Goal: Feedback & Contribution: Submit feedback/report problem

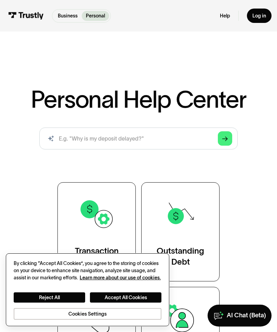
click at [59, 294] on button "Reject All" at bounding box center [49, 297] width 71 height 10
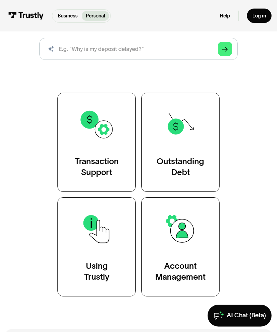
scroll to position [89, 0]
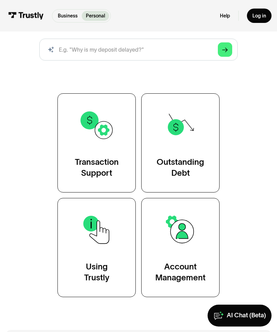
click at [84, 166] on div "Transaction Support" at bounding box center [97, 167] width 44 height 22
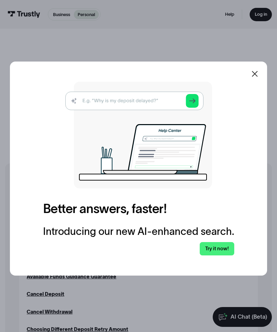
click at [159, 108] on img at bounding box center [138, 135] width 146 height 107
click at [158, 117] on img at bounding box center [138, 135] width 146 height 107
click at [255, 77] on icon at bounding box center [254, 74] width 6 height 6
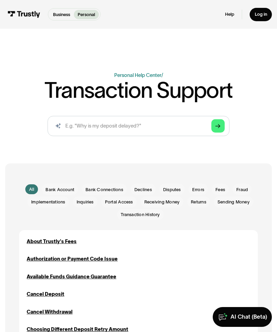
click at [198, 187] on span "Errors" at bounding box center [198, 189] width 12 height 6
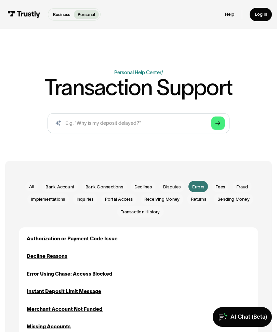
scroll to position [5, 0]
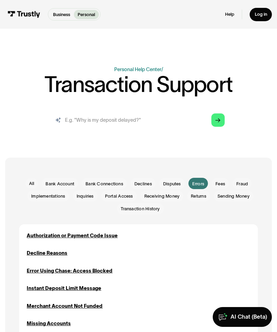
click at [181, 115] on input "search" at bounding box center [138, 120] width 182 height 20
type input "Charged 300 dollars incorrectly"
click at [219, 116] on link "Arrow Right" at bounding box center [217, 120] width 13 height 13
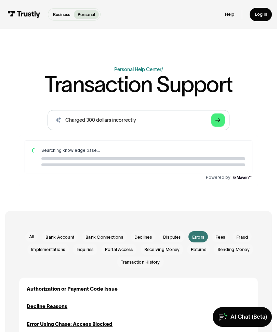
scroll to position [0, 0]
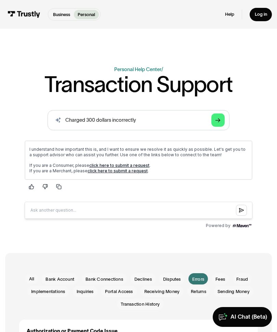
click at [135, 167] on link "click here to submit a request" at bounding box center [119, 165] width 60 height 5
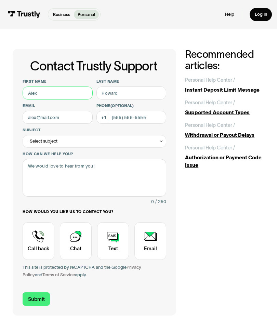
click at [42, 95] on input "First name" at bounding box center [58, 92] width 70 height 13
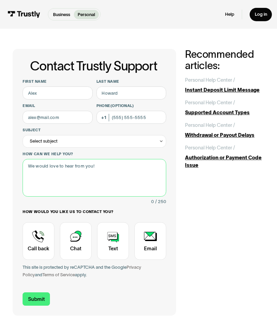
click at [125, 174] on textarea "How can we help you?" at bounding box center [94, 178] width 143 height 38
click at [157, 144] on div "Select subject" at bounding box center [94, 141] width 143 height 13
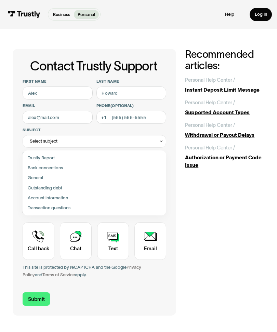
click at [55, 187] on div "Contact Trustly Support" at bounding box center [94, 188] width 138 height 10
type input "**********"
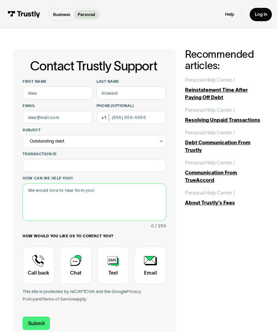
click at [106, 206] on textarea "How can we help you?" at bounding box center [94, 202] width 143 height 38
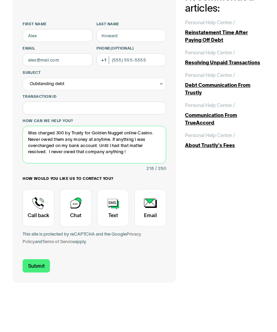
scroll to position [13, 0]
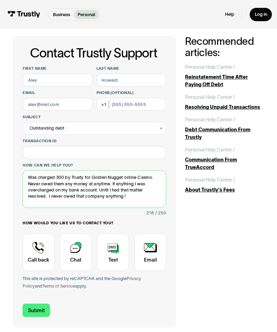
type textarea "Was charged 300 by Trusty for Golden Nugget online Casino. Never owed them any …"
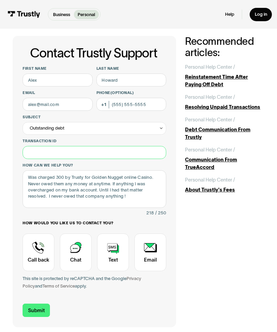
click at [85, 149] on input "Transaction ID" at bounding box center [94, 152] width 143 height 13
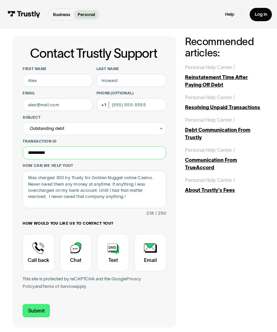
scroll to position [12, 0]
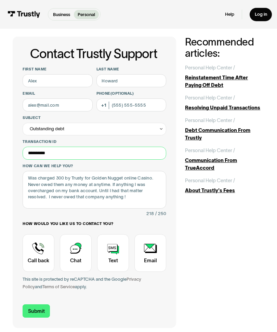
type input "**********"
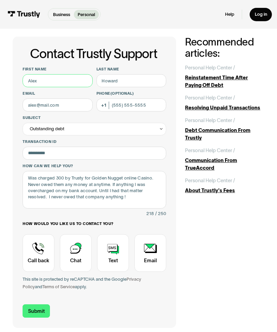
click at [60, 83] on input "First name" at bounding box center [58, 80] width 70 height 13
click at [64, 83] on input "First name" at bounding box center [58, 80] width 70 height 13
click at [66, 85] on input "First name" at bounding box center [58, 80] width 70 height 13
click at [70, 84] on input "First name" at bounding box center [58, 80] width 70 height 13
click at [58, 85] on input "First name" at bounding box center [58, 80] width 70 height 13
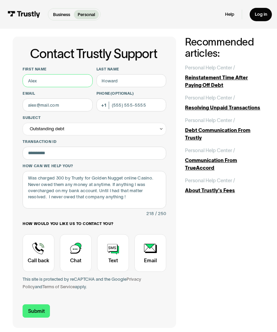
click at [46, 82] on input "First name" at bounding box center [58, 80] width 70 height 13
click at [141, 76] on input "Last name" at bounding box center [131, 80] width 70 height 13
click at [142, 81] on input "Last name" at bounding box center [131, 80] width 70 height 13
click at [264, 75] on div "Reinstatement Time After Paying Off Debt" at bounding box center [224, 81] width 79 height 15
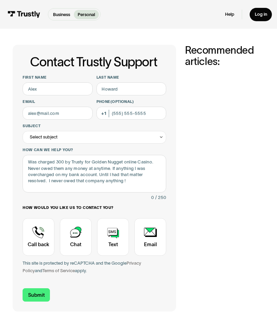
scroll to position [7, 0]
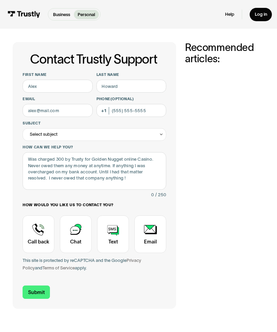
click at [117, 239] on div "Contact Trustly Support" at bounding box center [113, 234] width 32 height 38
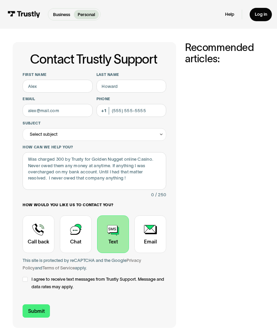
click at [74, 228] on div "Contact Trustly Support" at bounding box center [76, 234] width 32 height 38
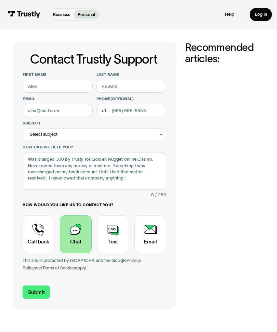
click at [31, 288] on input "Submit" at bounding box center [36, 291] width 27 height 13
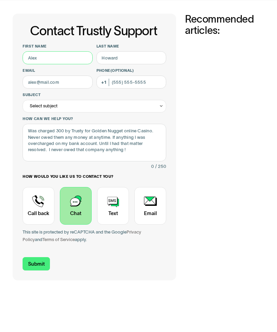
click at [44, 80] on input "First name" at bounding box center [58, 86] width 70 height 13
click at [62, 80] on input "First name" at bounding box center [58, 86] width 70 height 13
click at [60, 80] on input "First name" at bounding box center [58, 86] width 70 height 13
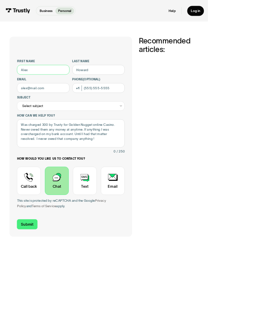
scroll to position [0, 0]
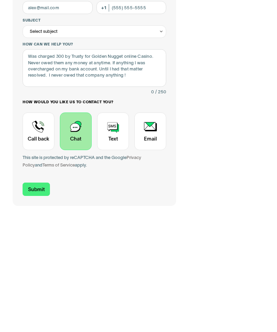
click at [213, 123] on div "**********" at bounding box center [139, 181] width 252 height 266
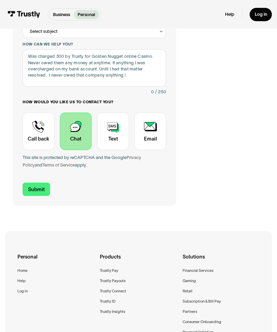
click at [236, 139] on div "**********" at bounding box center [139, 72] width 252 height 266
click at [236, 154] on div "**********" at bounding box center [139, 72] width 252 height 266
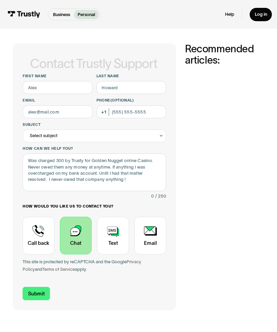
scroll to position [0, 0]
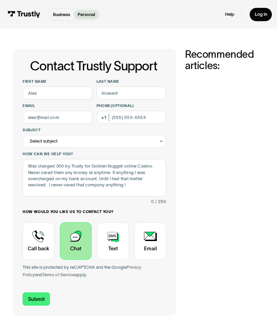
click at [164, 138] on div "Select subject" at bounding box center [94, 141] width 143 height 13
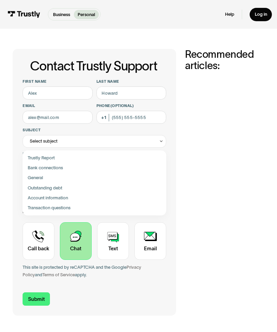
click at [38, 187] on div "Contact Trustly Support" at bounding box center [94, 188] width 138 height 10
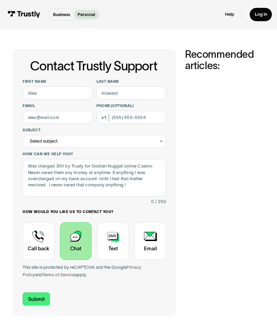
click at [160, 138] on div "Contact Trustly Support" at bounding box center [161, 140] width 4 height 4
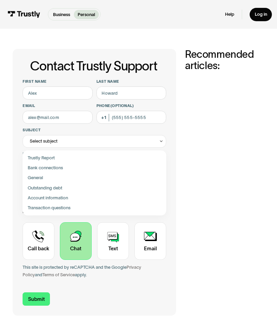
click at [39, 186] on div "Contact Trustly Support" at bounding box center [94, 188] width 138 height 10
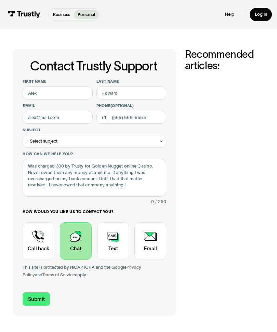
click at [159, 142] on icon "Contact Trustly Support" at bounding box center [161, 141] width 4 height 5
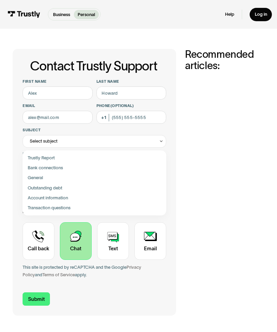
click at [37, 174] on div "Contact Trustly Support" at bounding box center [94, 178] width 138 height 10
type input "*******"
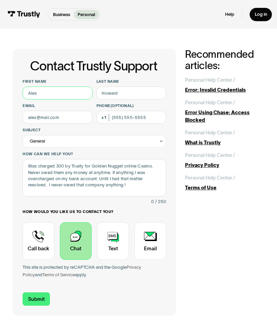
click at [51, 98] on input "First name" at bounding box center [58, 92] width 70 height 13
type input "S"
type input "[PERSON_NAME]"
type input "Ro"
type input "[PERSON_NAME]"
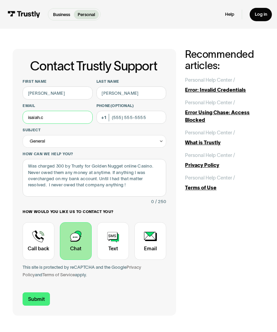
type input "[DEMOGRAPHIC_DATA]."
type input "[EMAIL_ADDRESS][DOMAIN_NAME]"
click at [148, 120] on input "Phone (Optional)" at bounding box center [131, 117] width 70 height 13
click at [141, 116] on input "Phone (Optional)" at bounding box center [131, 117] width 70 height 13
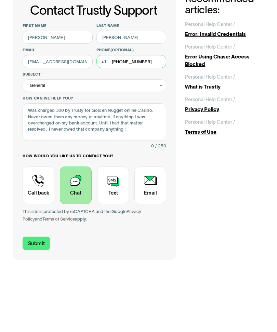
type input "[PHONE_NUMBER]"
click at [164, 135] on div "General" at bounding box center [94, 141] width 143 height 13
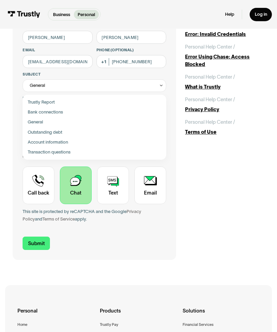
click at [57, 131] on div "Contact Trustly Support" at bounding box center [94, 132] width 138 height 10
type input "**********"
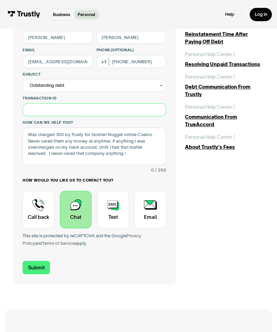
click at [90, 108] on input "Transaction ID" at bounding box center [94, 109] width 143 height 13
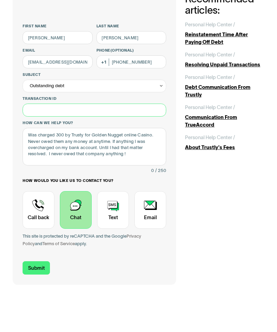
scroll to position [13, 0]
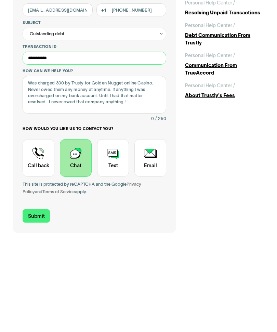
type input "**********"
click at [34, 303] on input "Submit" at bounding box center [36, 309] width 27 height 13
type input "[PHONE_NUMBER]"
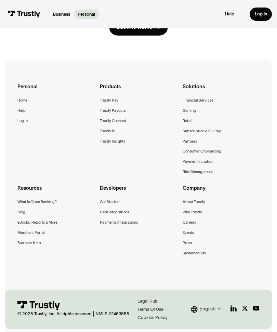
scroll to position [0, 0]
